Goal: Navigation & Orientation: Find specific page/section

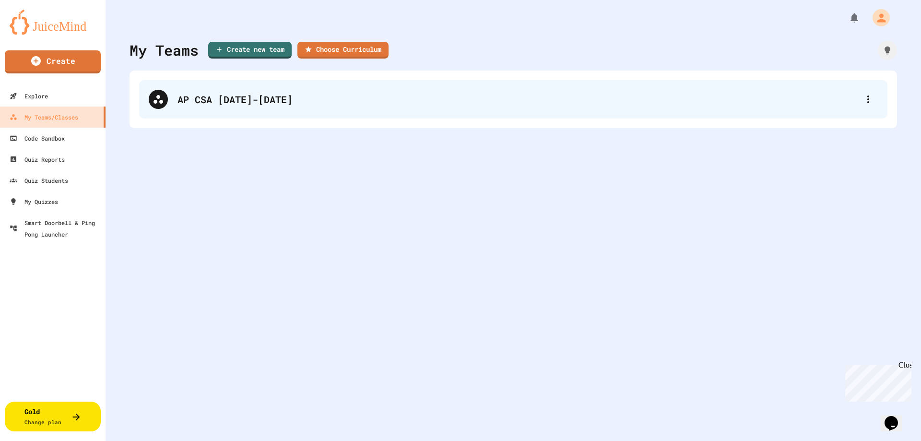
click at [233, 106] on div "AP CSA [DATE]-[DATE]" at bounding box center [513, 99] width 748 height 38
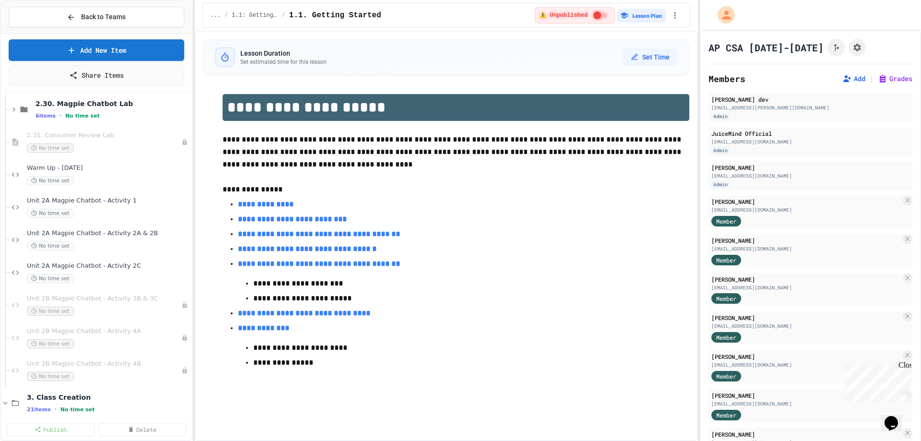
scroll to position [1247, 0]
click at [92, 370] on div "Unit 2B Magpie Chatbot - Activity 4B No time set" at bounding box center [99, 370] width 145 height 21
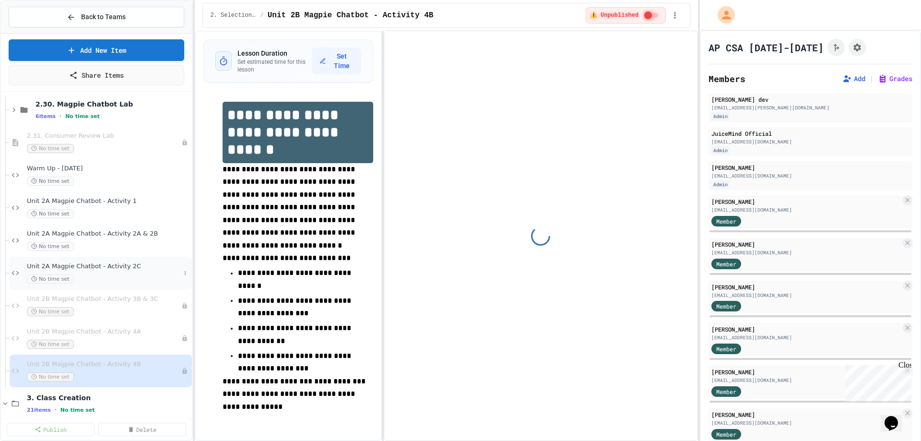
click at [106, 260] on div "Unit 2A Magpie Chatbot - Activity 2C No time set" at bounding box center [101, 273] width 182 height 33
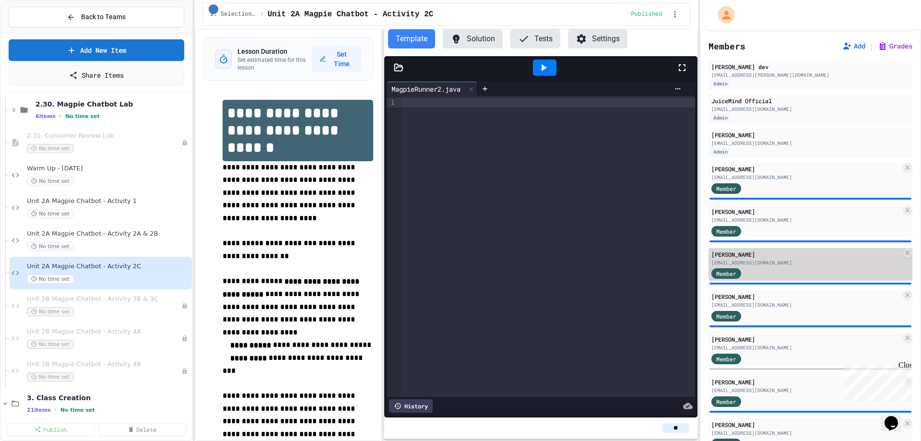
scroll to position [96, 0]
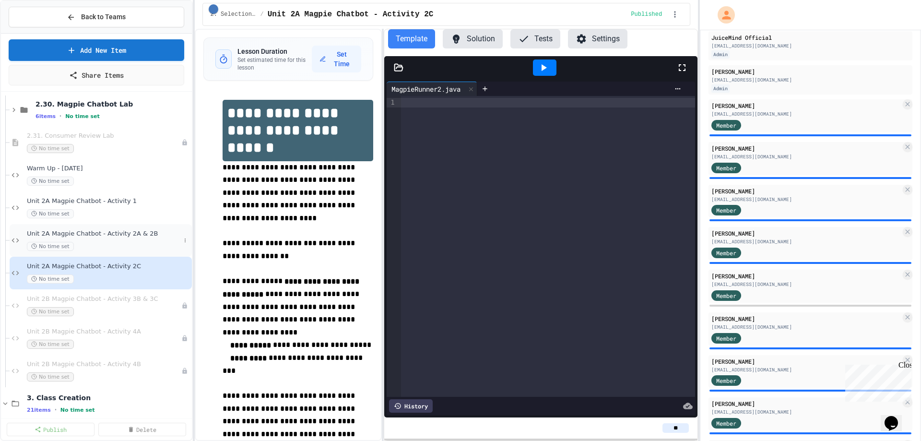
click at [56, 250] on span "No time set" at bounding box center [50, 246] width 47 height 9
